Goal: Transaction & Acquisition: Purchase product/service

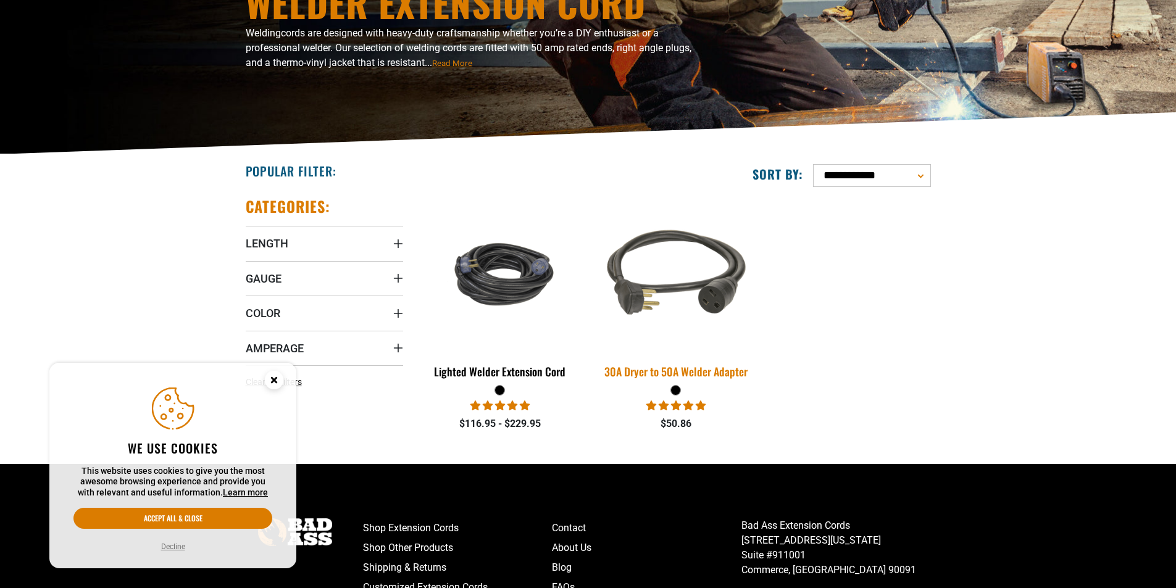
scroll to position [185, 0]
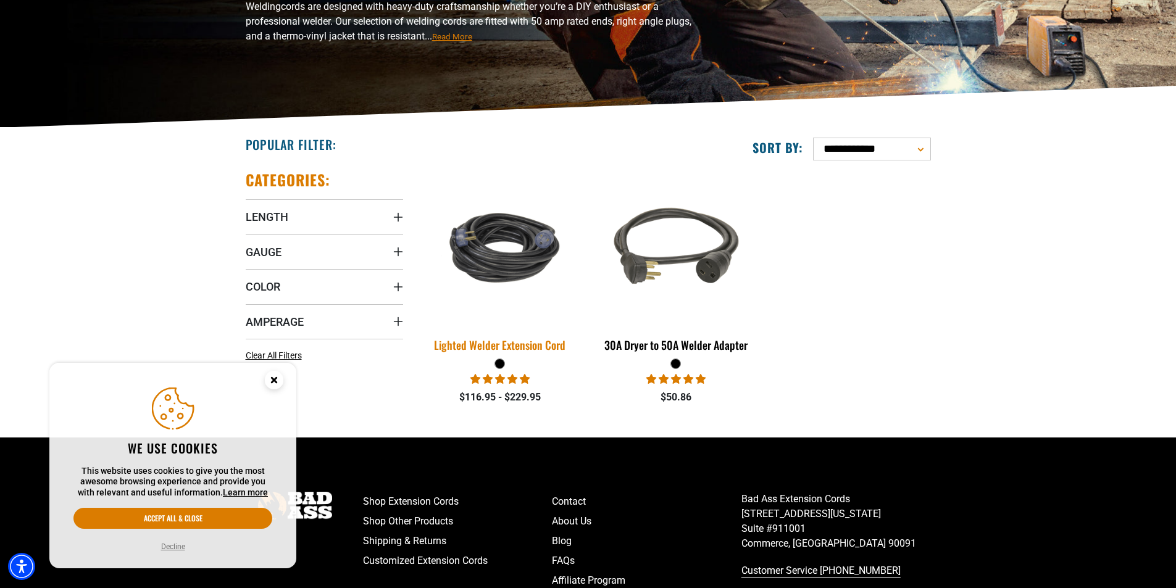
click at [478, 345] on div "Lighted Welder Extension Cord" at bounding box center [500, 345] width 157 height 11
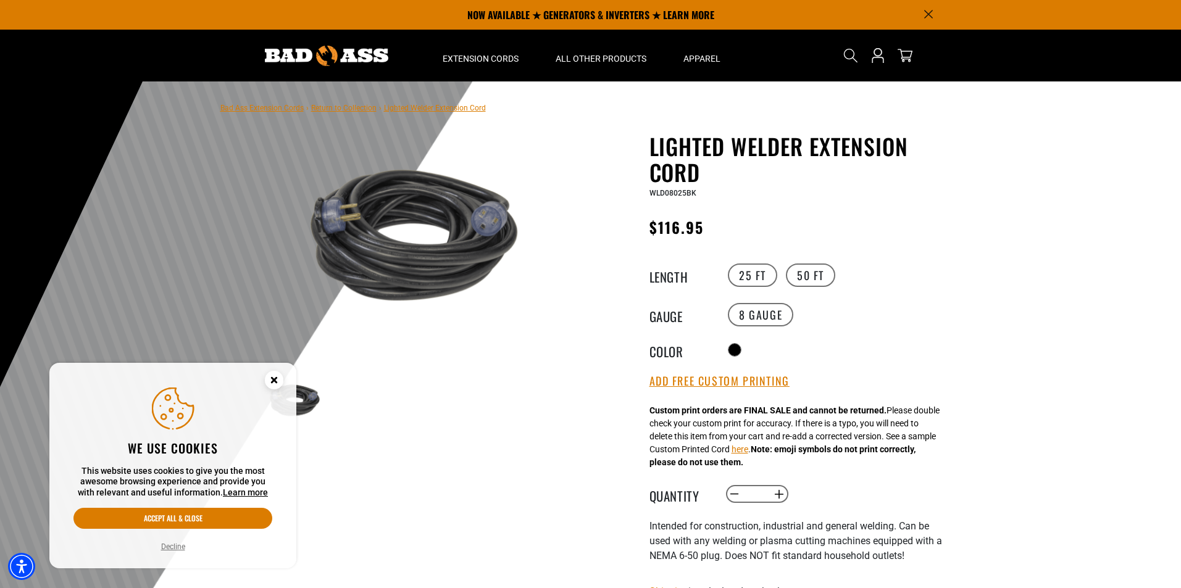
click at [277, 380] on circle "Close this option" at bounding box center [274, 380] width 19 height 19
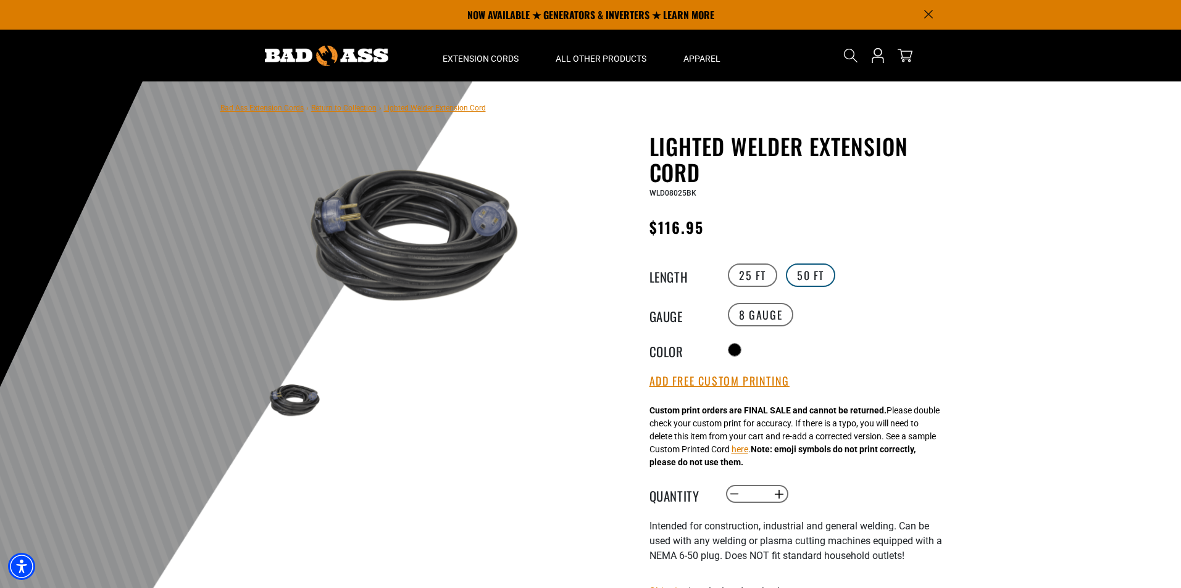
click at [822, 277] on label "50 FT" at bounding box center [810, 275] width 49 height 23
click at [757, 273] on label "25 FT" at bounding box center [752, 275] width 49 height 23
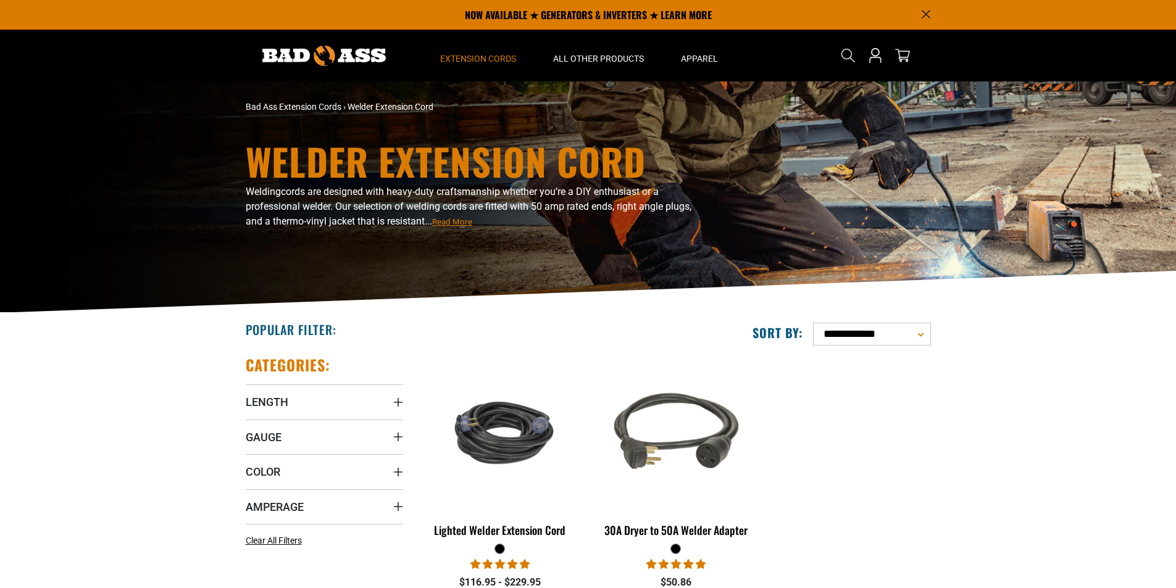
scroll to position [247, 0]
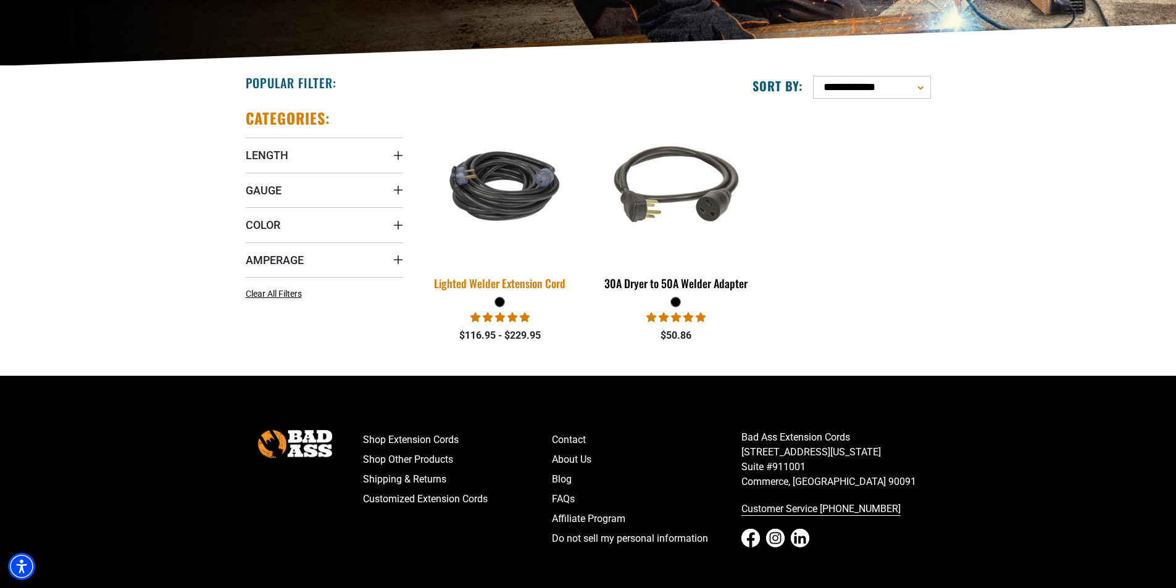
click at [513, 282] on div "Lighted Welder Extension Cord" at bounding box center [500, 283] width 157 height 11
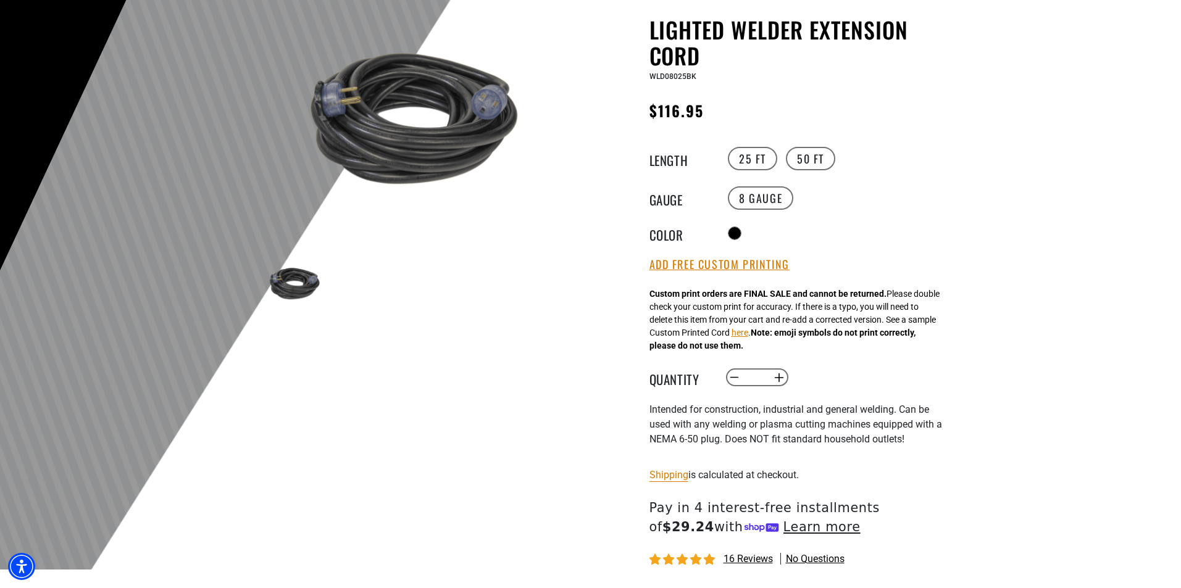
scroll to position [123, 0]
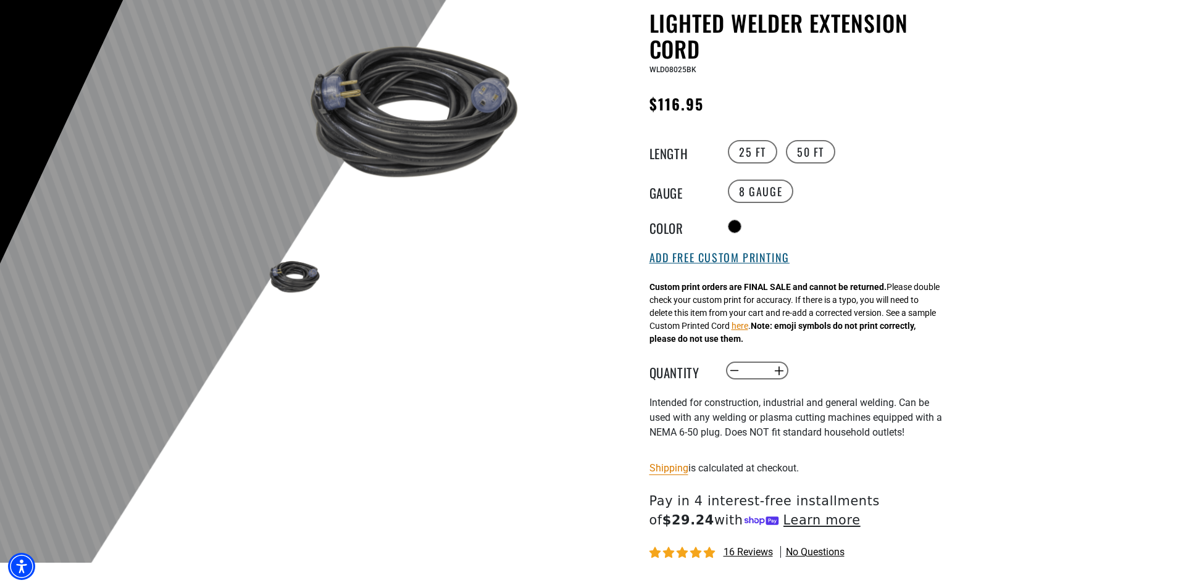
click at [682, 258] on button "Add Free Custom Printing" at bounding box center [719, 258] width 140 height 14
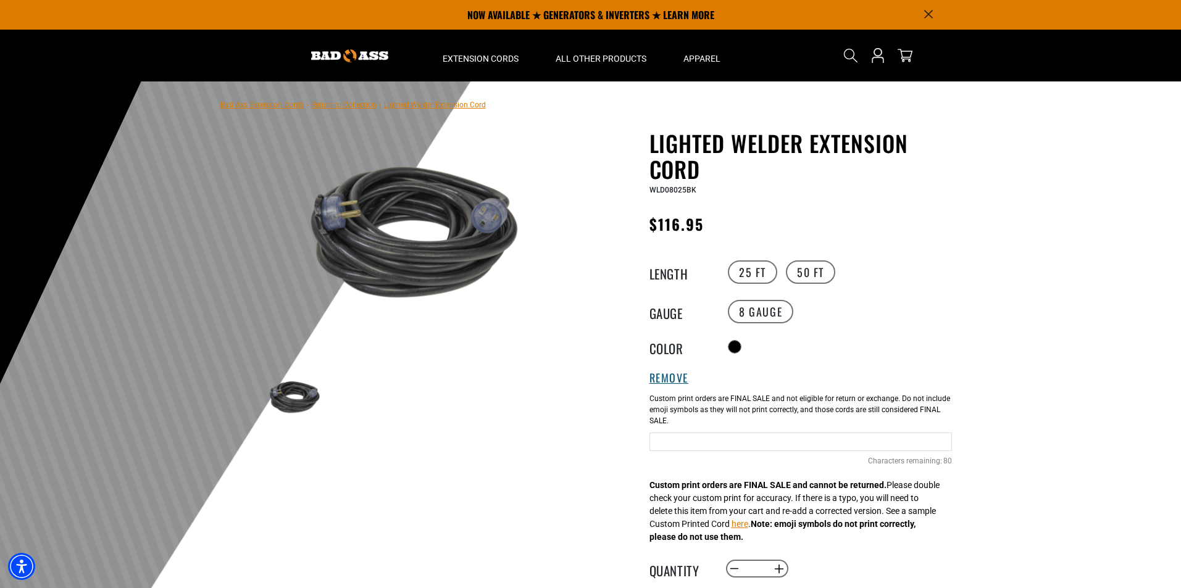
scroll to position [0, 0]
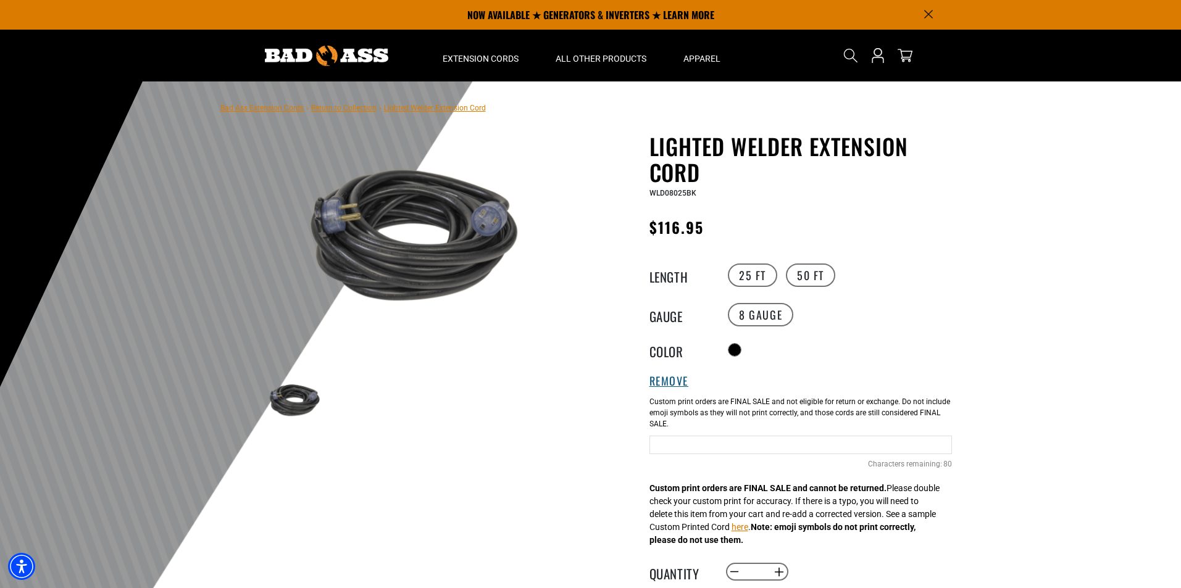
click at [656, 380] on button "Remove" at bounding box center [669, 382] width 40 height 14
